Goal: Find specific page/section: Find specific page/section

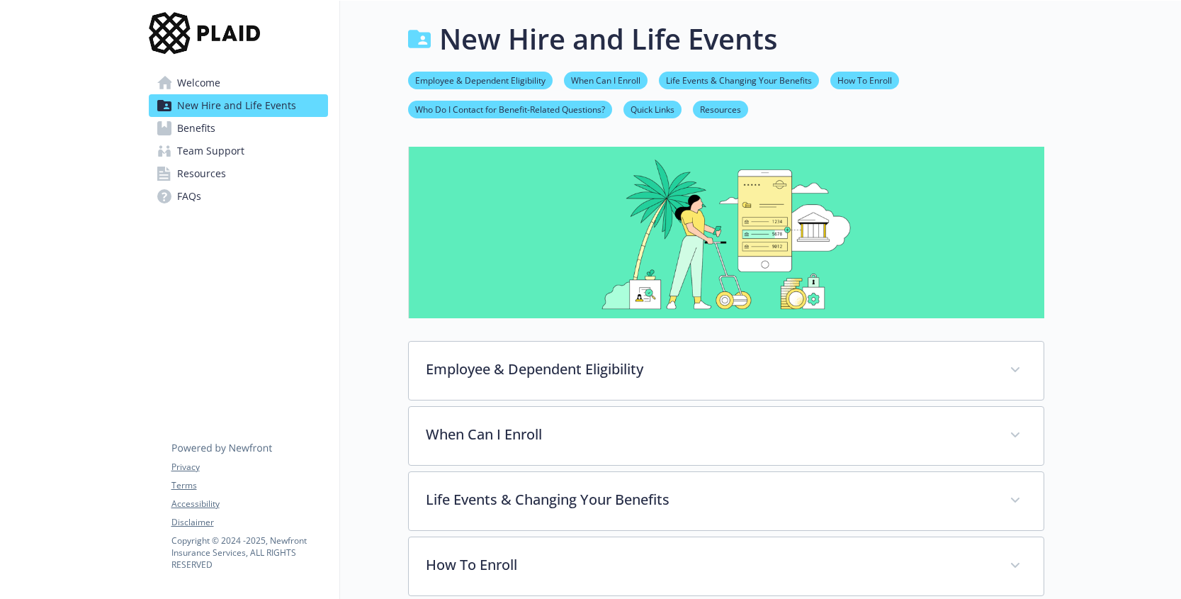
click at [220, 156] on span "Team Support" at bounding box center [210, 151] width 67 height 23
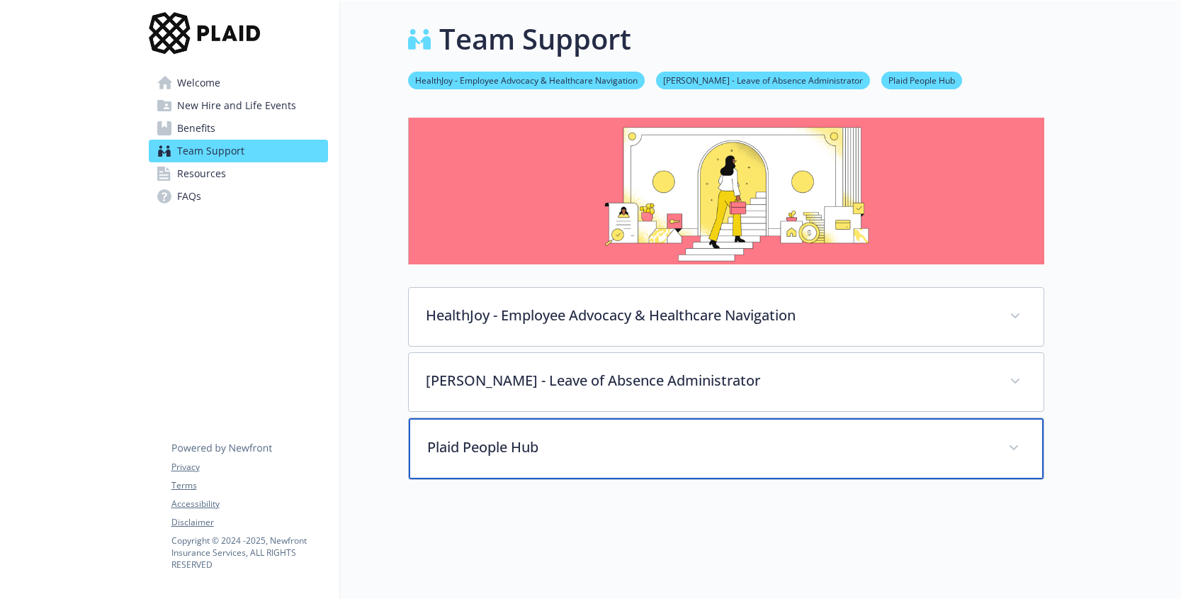
click at [532, 439] on p "Plaid People Hub" at bounding box center [709, 447] width 564 height 21
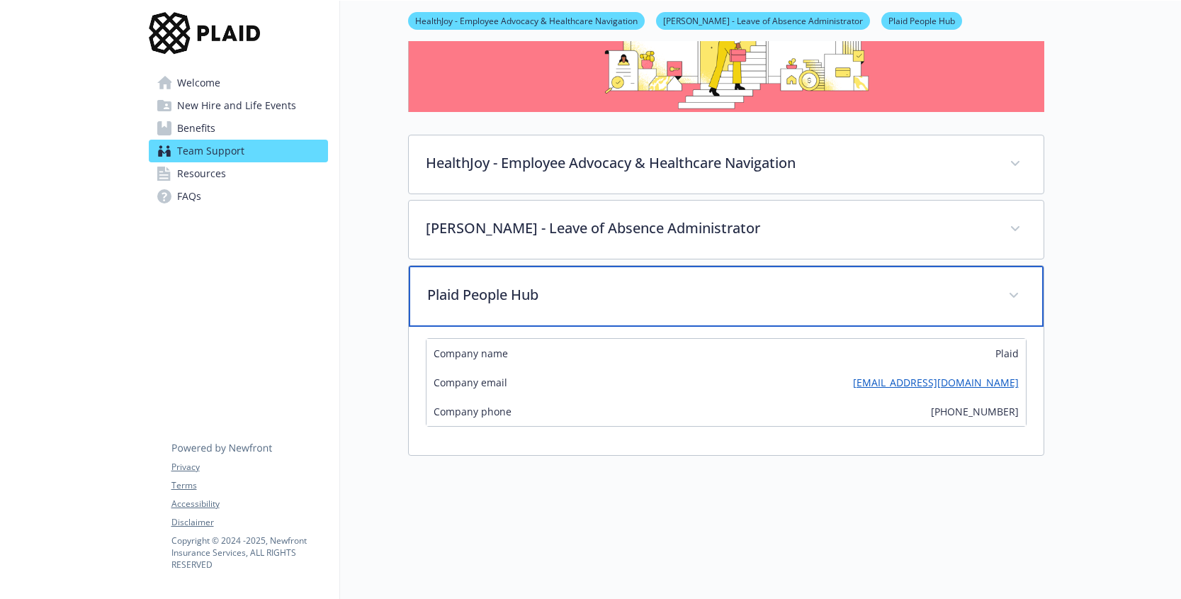
scroll to position [161, 0]
